Goal: Check status: Check status

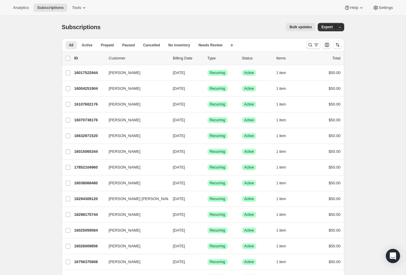
click at [309, 48] on button "Search and filter results" at bounding box center [313, 45] width 14 height 8
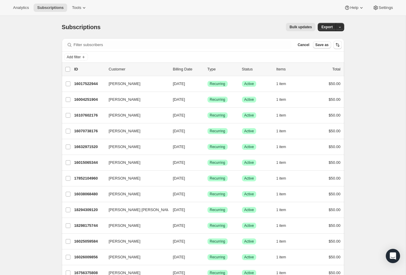
click at [320, 41] on button "Save as" at bounding box center [322, 44] width 18 height 7
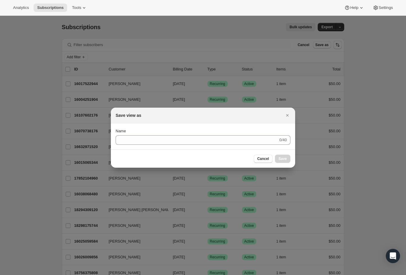
click at [291, 114] on button "Close" at bounding box center [287, 115] width 8 height 8
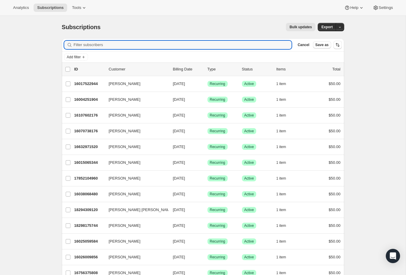
click at [230, 49] on input "Filter subscribers" at bounding box center [183, 45] width 218 height 8
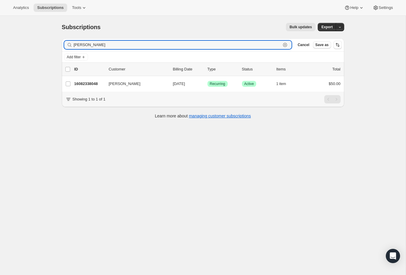
type input "Shon"
click at [79, 84] on p "16082338048" at bounding box center [89, 84] width 30 height 6
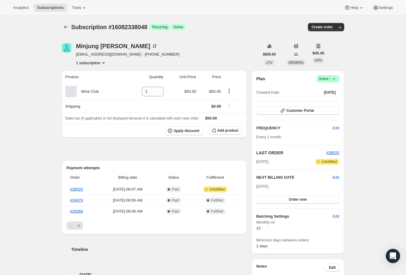
click at [75, 191] on link "#38520" at bounding box center [76, 189] width 13 height 4
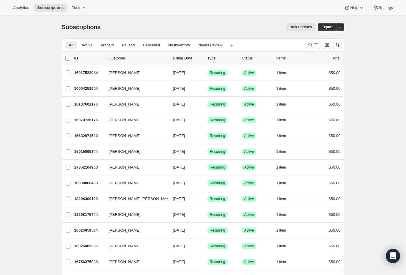
click at [310, 52] on div "list header ID Customer Billing Date Type Status Items Total" at bounding box center [203, 58] width 282 height 13
click at [314, 48] on button "Search and filter results" at bounding box center [313, 45] width 14 height 8
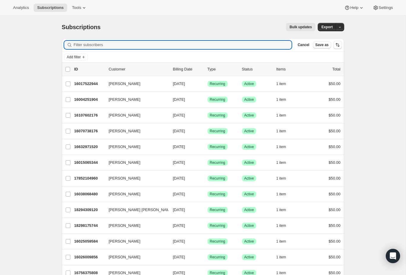
click at [244, 52] on div "Add filter" at bounding box center [203, 57] width 282 height 11
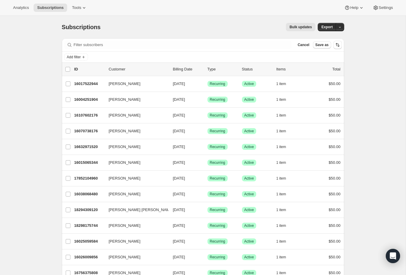
click at [244, 52] on div "Add filter" at bounding box center [203, 57] width 282 height 11
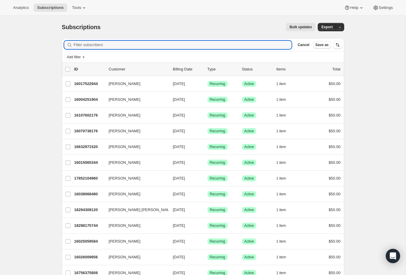
click at [243, 48] on input "Filter subscribers" at bounding box center [183, 45] width 218 height 8
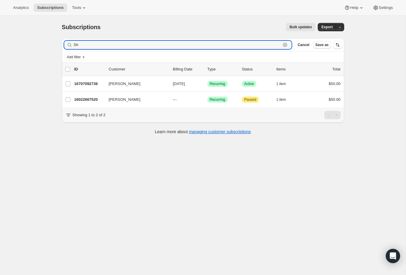
type input "S"
type input "[PERSON_NAME]"
click at [93, 103] on div "16004448512 [PERSON_NAME] [DATE] Success Recurring Success Active 1 item $50.00" at bounding box center [207, 99] width 266 height 8
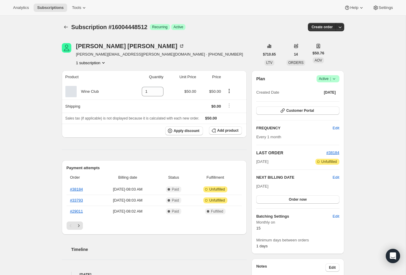
click at [83, 209] on link "#29011" at bounding box center [76, 211] width 13 height 4
click at [76, 201] on link "#33793" at bounding box center [76, 200] width 13 height 4
click at [78, 185] on th "#38184" at bounding box center [83, 189] width 32 height 11
click at [75, 190] on link "#38184" at bounding box center [76, 189] width 13 height 4
click at [97, 43] on div "[PERSON_NAME]" at bounding box center [130, 46] width 108 height 6
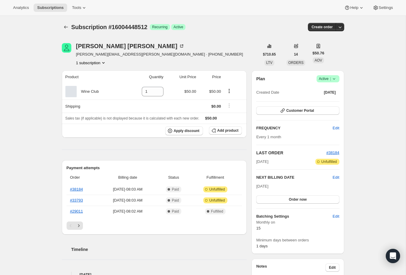
click at [68, 24] on button "Subscriptions" at bounding box center [66, 27] width 8 height 8
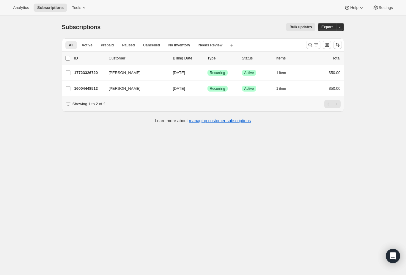
click at [84, 90] on p "16004448512" at bounding box center [89, 89] width 30 height 6
